Goal: Task Accomplishment & Management: Use online tool/utility

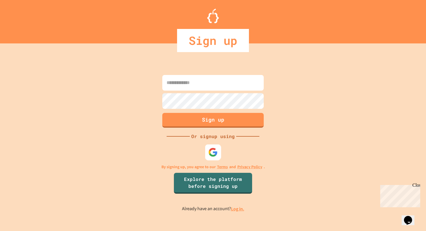
click at [209, 150] on img at bounding box center [214, 153] width 10 height 10
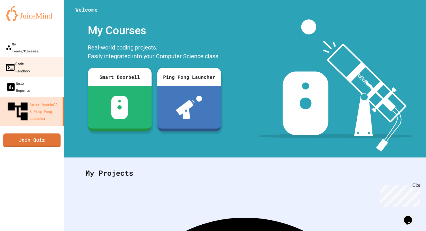
click at [10, 60] on div "Code Sandbox" at bounding box center [17, 67] width 25 height 14
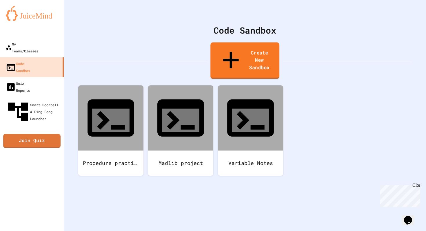
click at [262, 52] on link "Create New Sandbox" at bounding box center [245, 60] width 69 height 37
drag, startPoint x: 176, startPoint y: 66, endPoint x: 123, endPoint y: 63, distance: 53.5
type input "**********"
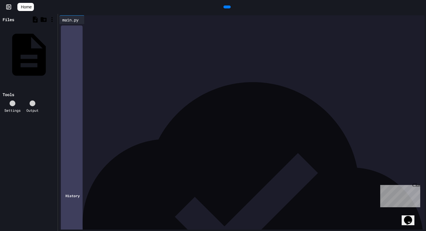
click at [187, 32] on div at bounding box center [246, 28] width 357 height 8
click at [227, 7] on icon at bounding box center [227, 7] width 0 height 0
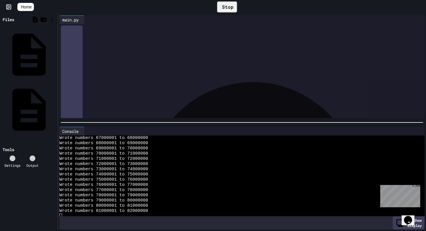
scroll to position [350, 0]
click at [229, 6] on div "Stop" at bounding box center [227, 6] width 20 height 11
drag, startPoint x: 125, startPoint y: 45, endPoint x: 104, endPoint y: 44, distance: 21.8
click at [104, 44] on div "**********" at bounding box center [247, 46] width 355 height 6
click at [225, 8] on div at bounding box center [227, 7] width 7 height 3
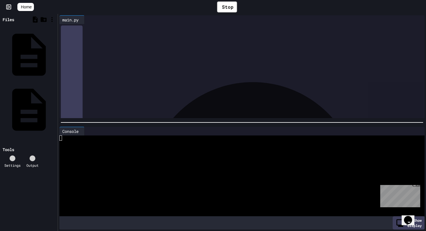
scroll to position [5221, 0]
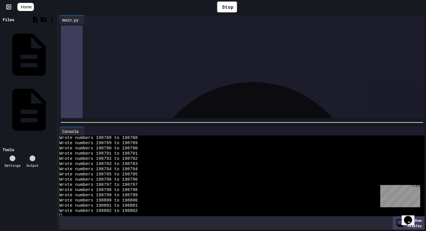
click at [418, 184] on div "Close" at bounding box center [416, 186] width 7 height 7
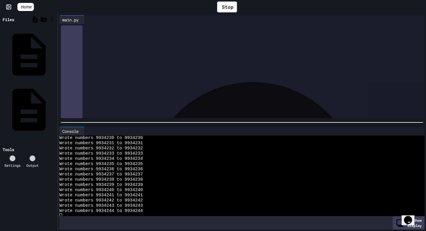
drag, startPoint x: 195, startPoint y: 98, endPoint x: 72, endPoint y: 25, distance: 142.9
click at [72, 25] on div "**********" at bounding box center [247, 69] width 355 height 90
drag, startPoint x: 240, startPoint y: 38, endPoint x: 67, endPoint y: 40, distance: 173.2
click at [67, 24] on div "**********" at bounding box center [241, 24] width 365 height 0
click at [76, 31] on div at bounding box center [246, 34] width 357 height 6
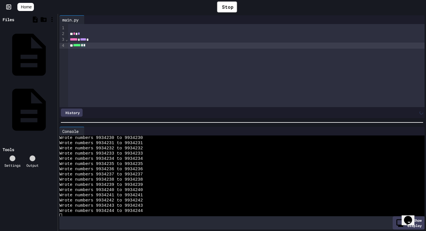
click at [89, 45] on div "***** * *" at bounding box center [246, 46] width 357 height 6
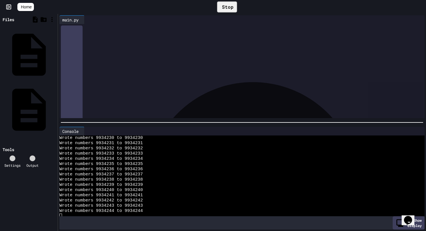
click at [217, 10] on div "Stop" at bounding box center [227, 6] width 20 height 11
click at [229, 8] on icon at bounding box center [230, 10] width 3 height 4
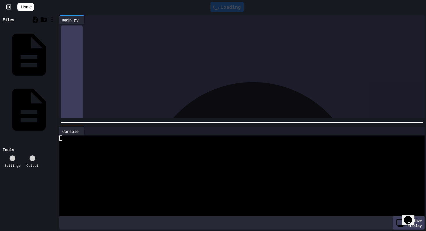
scroll to position [0, 0]
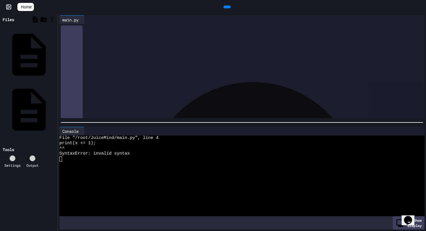
click at [89, 47] on span "**" at bounding box center [87, 45] width 3 height 4
click at [227, 7] on icon at bounding box center [227, 7] width 0 height 0
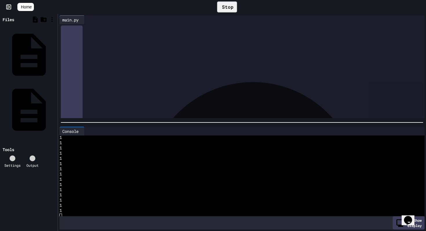
scroll to position [5221, 0]
click at [218, 3] on div "Stop" at bounding box center [227, 6] width 20 height 11
click at [99, 46] on div "***** ** * * * **" at bounding box center [246, 46] width 357 height 6
click at [230, 7] on div at bounding box center [227, 7] width 7 height 3
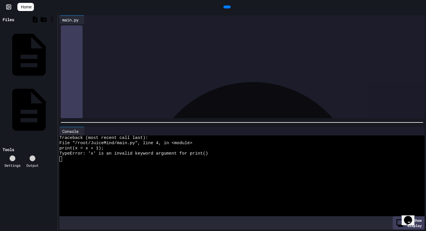
click at [97, 46] on div "***** ** * * * * **" at bounding box center [246, 46] width 357 height 6
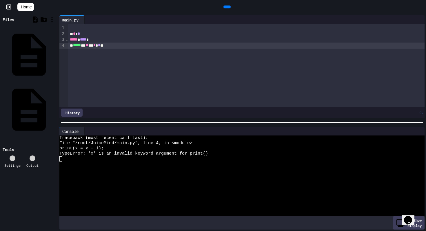
click at [229, 6] on div at bounding box center [227, 7] width 7 height 3
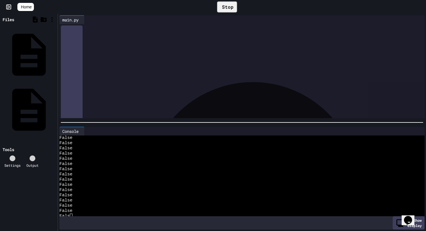
scroll to position [5221, 0]
click at [221, 7] on icon at bounding box center [221, 7] width 0 height 0
click at [89, 47] on span "**" at bounding box center [87, 45] width 3 height 4
click at [231, 8] on div at bounding box center [227, 7] width 7 height 3
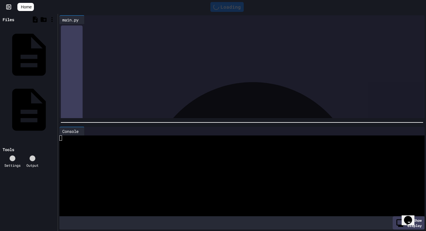
scroll to position [0, 0]
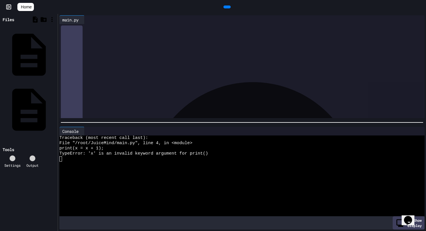
click at [75, 46] on span "*****" at bounding box center [77, 45] width 8 height 4
drag, startPoint x: 127, startPoint y: 47, endPoint x: 55, endPoint y: 27, distance: 74.9
click at [55, 27] on div "Files count_to_1_billion.txt main.py Tools Settings Output main.py Selection de…" at bounding box center [213, 123] width 426 height 218
click at [115, 38] on div "* * *" at bounding box center [246, 31] width 357 height 14
click at [83, 20] on icon at bounding box center [83, 20] width 0 height 0
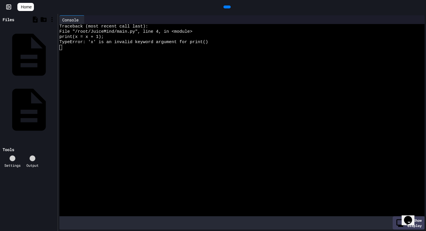
click at [231, 6] on div at bounding box center [227, 7] width 7 height 3
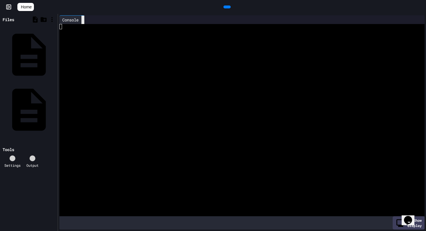
click at [86, 21] on icon at bounding box center [86, 23] width 4 height 4
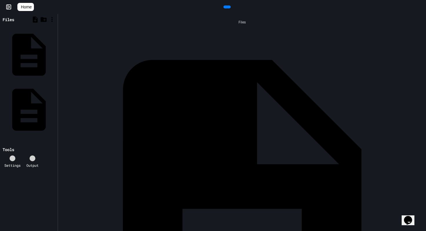
click at [231, 6] on div at bounding box center [227, 7] width 7 height 3
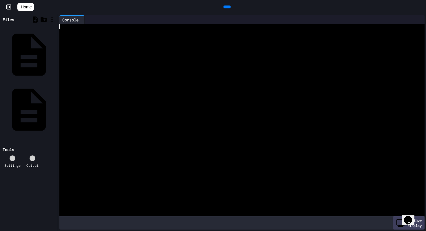
click at [82, 34] on div at bounding box center [239, 31] width 360 height 5
click at [182, 58] on div at bounding box center [239, 57] width 360 height 5
click at [86, 39] on div at bounding box center [239, 37] width 360 height 5
click at [115, 58] on div at bounding box center [239, 57] width 360 height 5
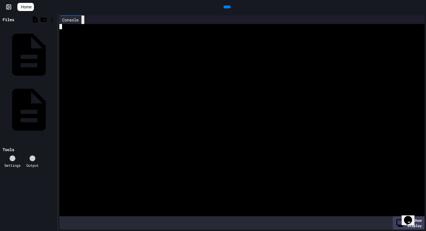
click at [83, 20] on icon at bounding box center [83, 20] width 0 height 0
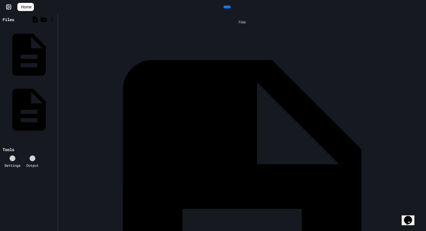
click at [32, 5] on span "Home" at bounding box center [26, 7] width 11 height 6
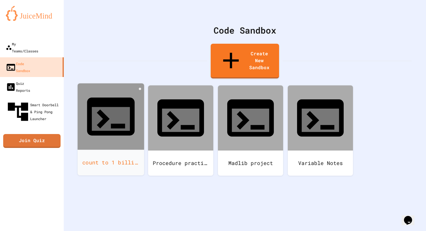
click at [116, 150] on div "count to 1 billion" at bounding box center [111, 163] width 67 height 26
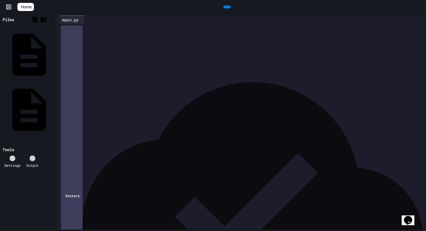
click at [145, 38] on div "* * *" at bounding box center [246, 31] width 357 height 14
drag, startPoint x: 145, startPoint y: 39, endPoint x: 57, endPoint y: 19, distance: 90.5
click at [57, 19] on div "Files count_to_1_billion.txt main.py Tools Settings Output main.py 9 1 2 › * * …" at bounding box center [213, 123] width 426 height 218
click at [151, 114] on div "**********" at bounding box center [247, 69] width 355 height 90
drag, startPoint x: 126, startPoint y: 46, endPoint x: 106, endPoint y: 46, distance: 20.0
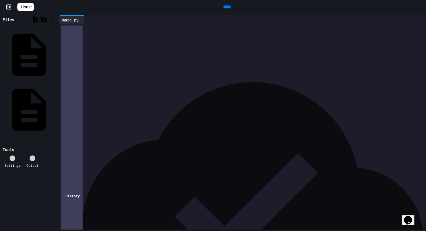
click at [106, 46] on div "**********" at bounding box center [247, 46] width 355 height 6
click at [218, 52] on div "**********" at bounding box center [247, 52] width 355 height 6
click at [32, 7] on span "Home" at bounding box center [26, 7] width 11 height 6
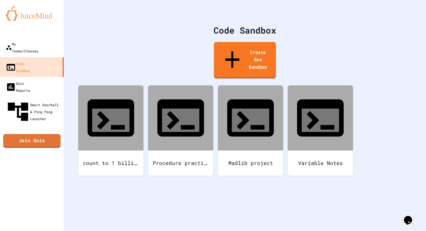
click at [242, 49] on link "Create New Sandbox" at bounding box center [245, 60] width 62 height 37
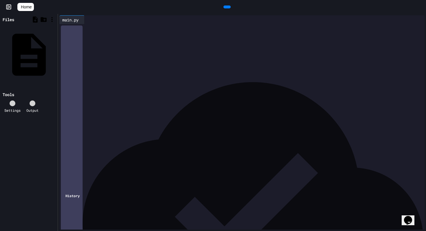
click at [92, 30] on div at bounding box center [246, 28] width 357 height 6
click at [227, 7] on icon at bounding box center [227, 7] width 0 height 0
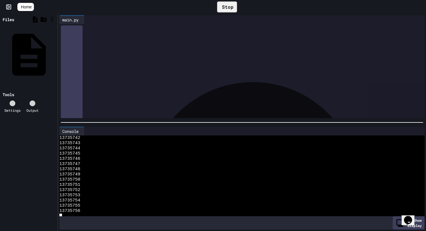
scroll to position [5221, 0]
click at [292, 56] on div "* * * ***** **** * * ** * ***** * * *" at bounding box center [246, 40] width 357 height 32
click at [31, 5] on span "Home" at bounding box center [26, 7] width 11 height 6
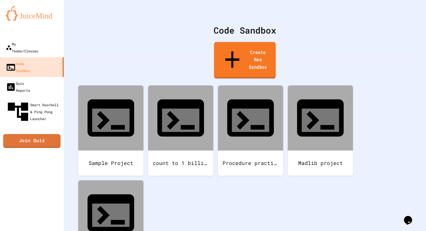
click at [249, 52] on link "Create New Sandbox" at bounding box center [245, 60] width 62 height 37
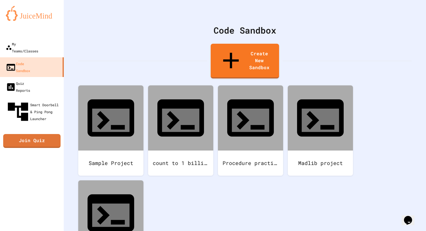
drag, startPoint x: 209, startPoint y: 73, endPoint x: 121, endPoint y: 65, distance: 88.5
type input "**"
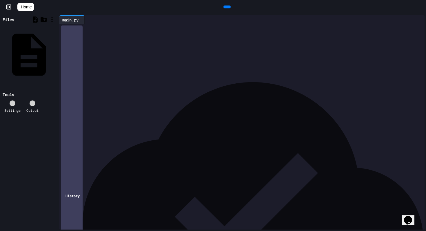
click at [182, 32] on div at bounding box center [246, 28] width 357 height 8
click at [94, 32] on div at bounding box center [246, 28] width 357 height 8
click at [227, 7] on icon at bounding box center [227, 7] width 0 height 0
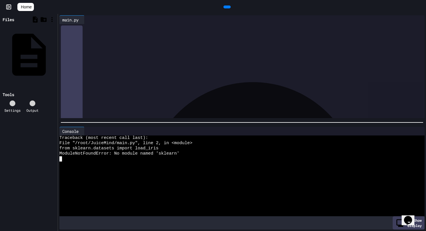
click at [151, 173] on div at bounding box center [239, 174] width 360 height 5
drag, startPoint x: 108, startPoint y: 102, endPoint x: 22, endPoint y: -11, distance: 142.1
click at [22, 0] on html "**********" at bounding box center [213, 115] width 426 height 231
click at [177, 32] on div at bounding box center [246, 28] width 357 height 8
click at [65, 30] on div at bounding box center [66, 28] width 3 height 6
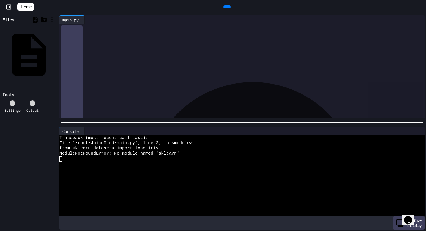
click at [78, 30] on div at bounding box center [246, 28] width 357 height 6
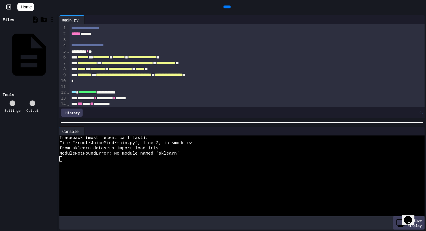
scroll to position [96, 0]
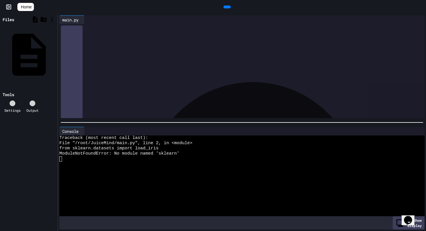
click at [227, 7] on icon at bounding box center [227, 7] width 0 height 0
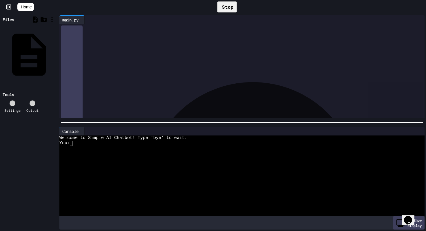
click at [126, 163] on div at bounding box center [239, 164] width 360 height 5
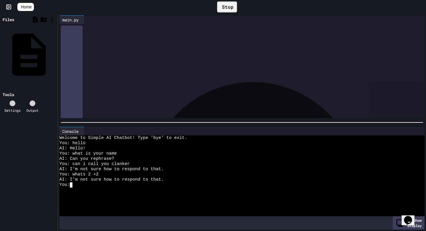
scroll to position [3, 0]
click at [230, 8] on div "Stop" at bounding box center [227, 6] width 20 height 11
click at [27, 5] on span "Home" at bounding box center [26, 7] width 11 height 6
